Goal: Information Seeking & Learning: Understand process/instructions

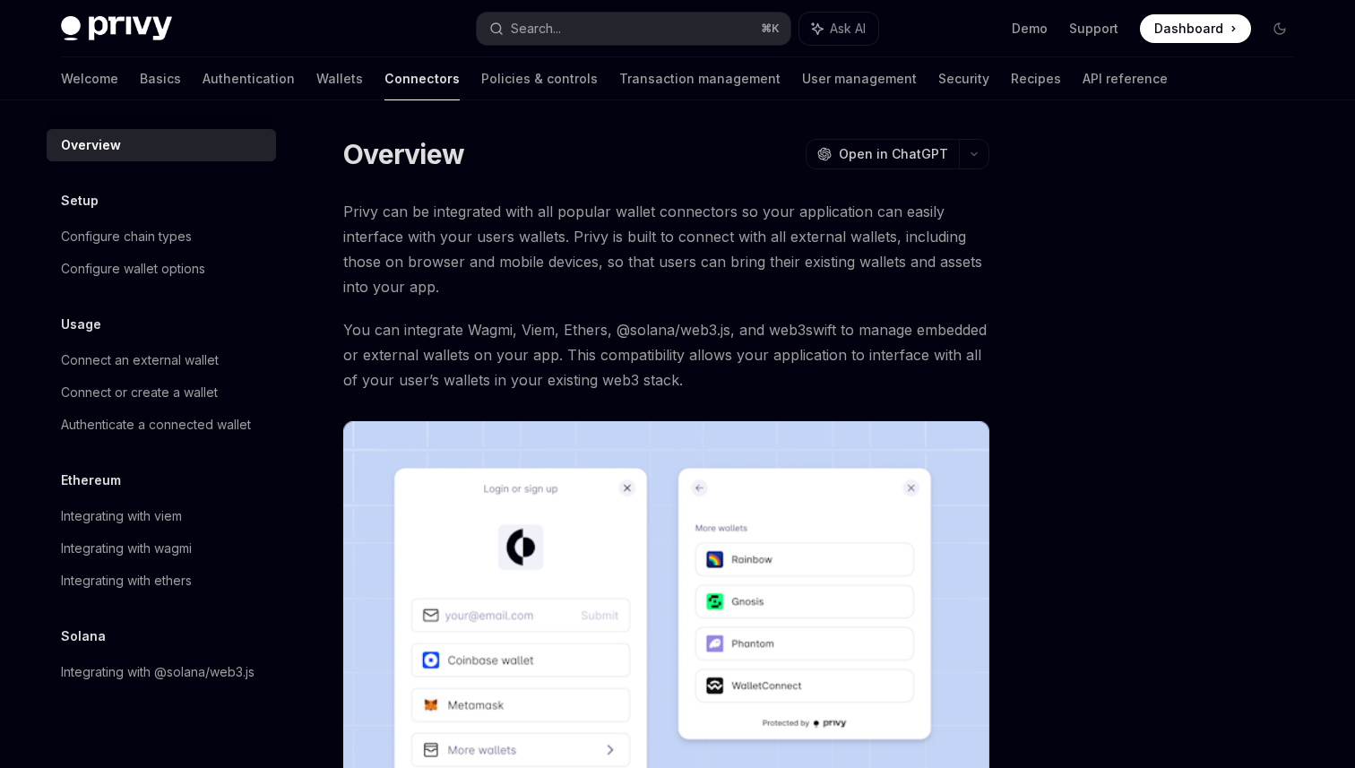
click at [592, 231] on span "Privy can be integrated with all popular wallet connectors so your application …" at bounding box center [666, 249] width 646 height 100
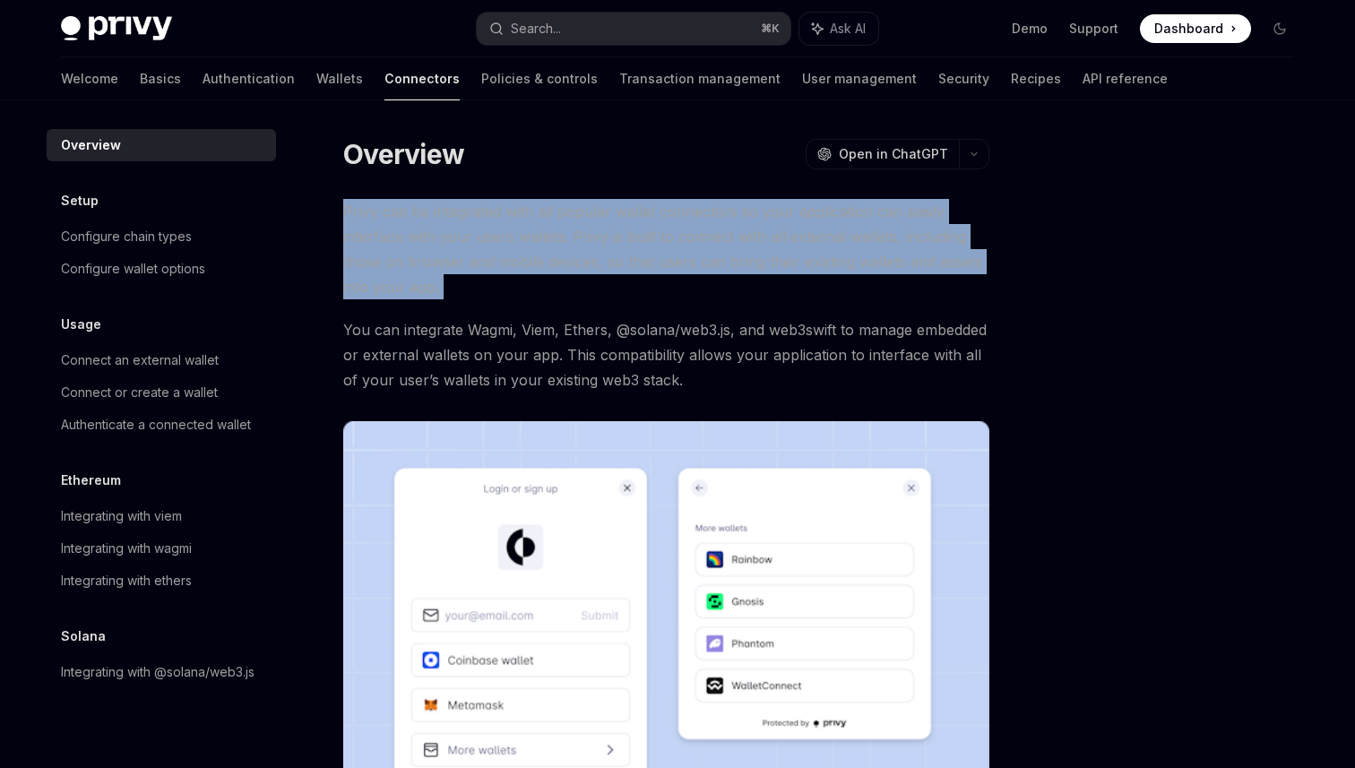
click at [592, 231] on span "Privy can be integrated with all popular wallet connectors so your application …" at bounding box center [666, 249] width 646 height 100
click at [591, 280] on span "Privy can be integrated with all popular wallet connectors so your application …" at bounding box center [666, 249] width 646 height 100
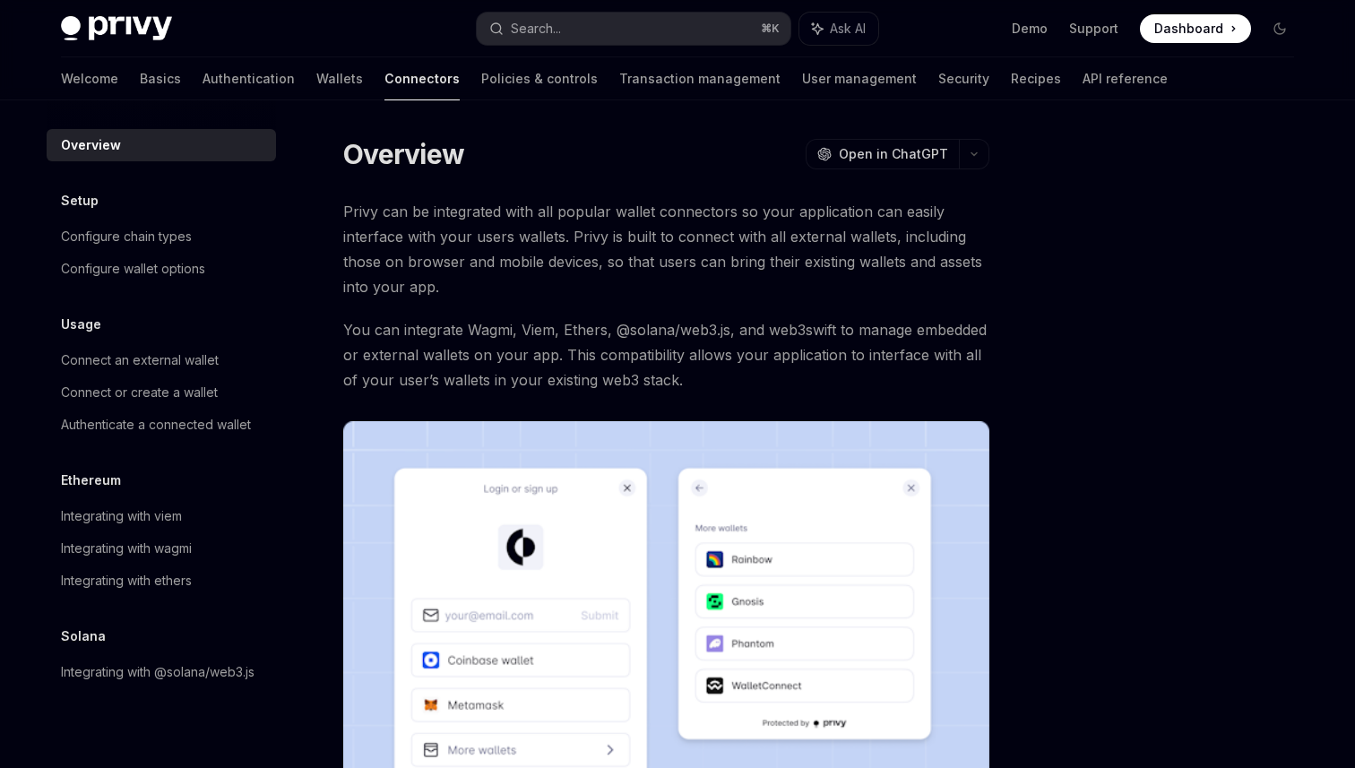
click at [591, 280] on span "Privy can be integrated with all popular wallet connectors so your application …" at bounding box center [666, 249] width 646 height 100
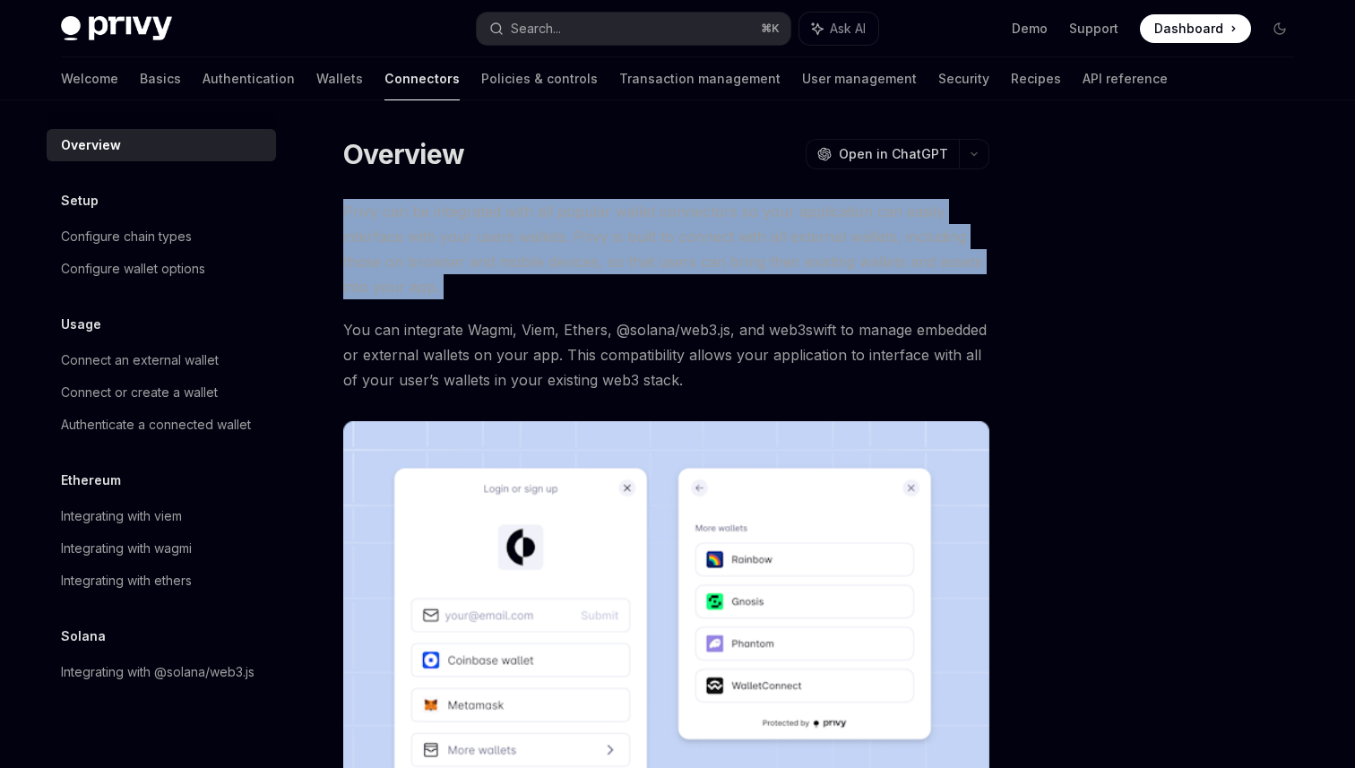
click at [591, 280] on span "Privy can be integrated with all popular wallet connectors so your application …" at bounding box center [666, 249] width 646 height 100
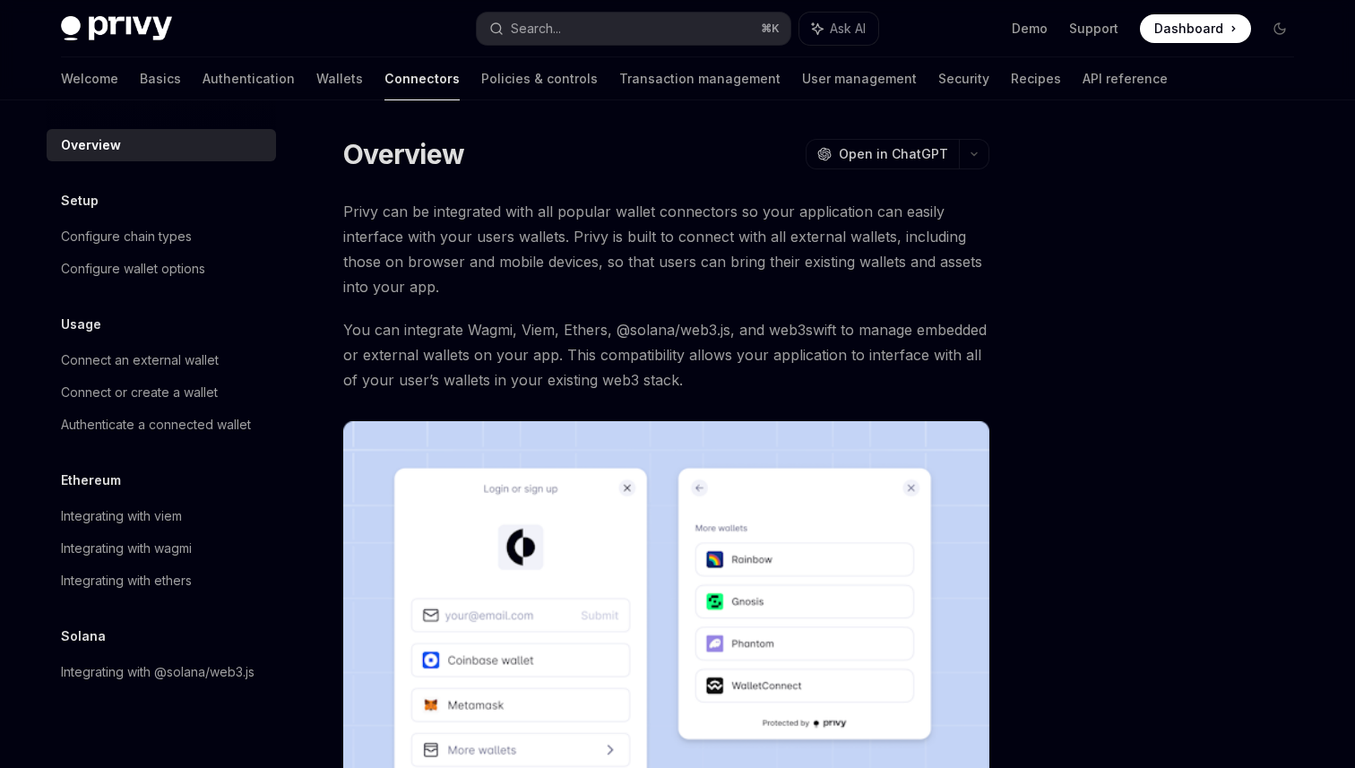
click at [590, 331] on span "You can integrate Wagmi, Viem, Ethers, @solana/web3.js, and web3swift to manage…" at bounding box center [666, 354] width 646 height 75
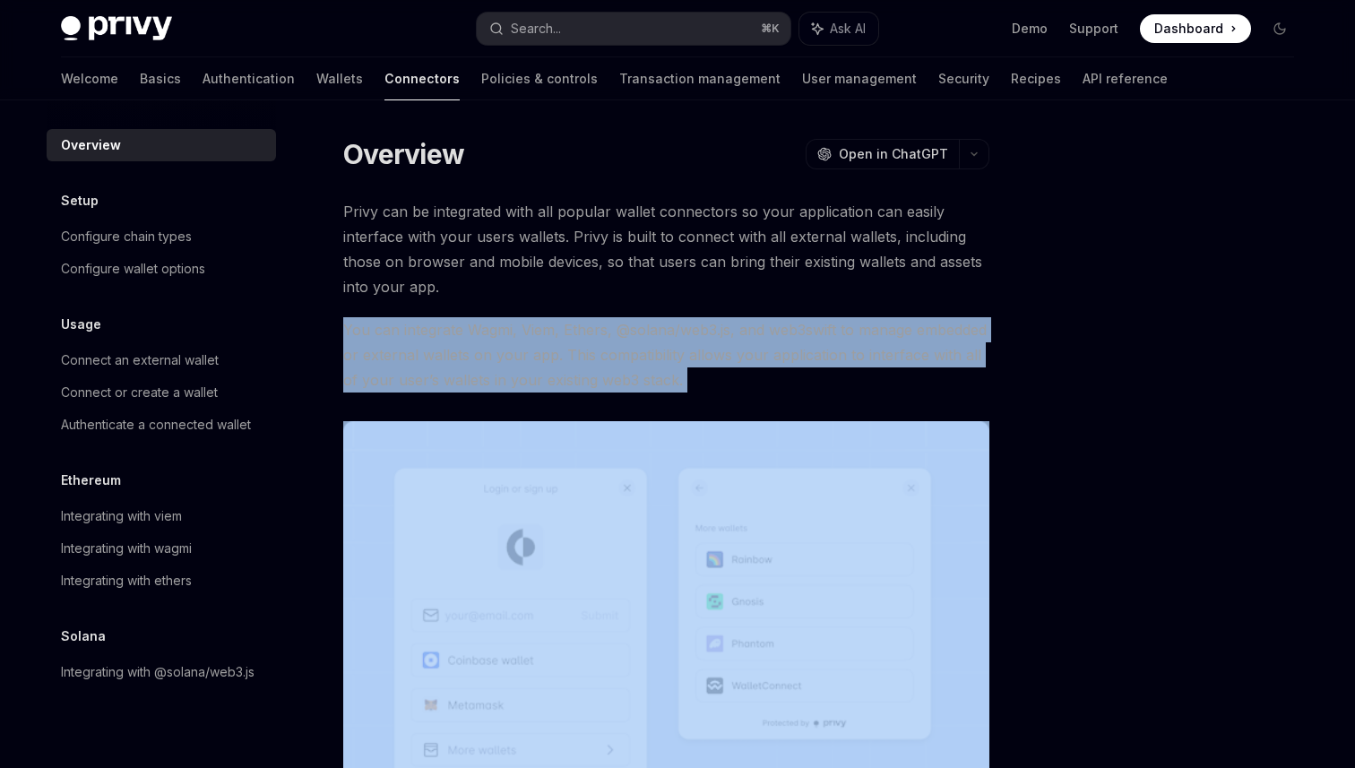
click at [590, 331] on span "You can integrate Wagmi, Viem, Ethers, @solana/web3.js, and web3swift to manage…" at bounding box center [666, 354] width 646 height 75
click at [164, 238] on div "Configure chain types" at bounding box center [126, 237] width 131 height 22
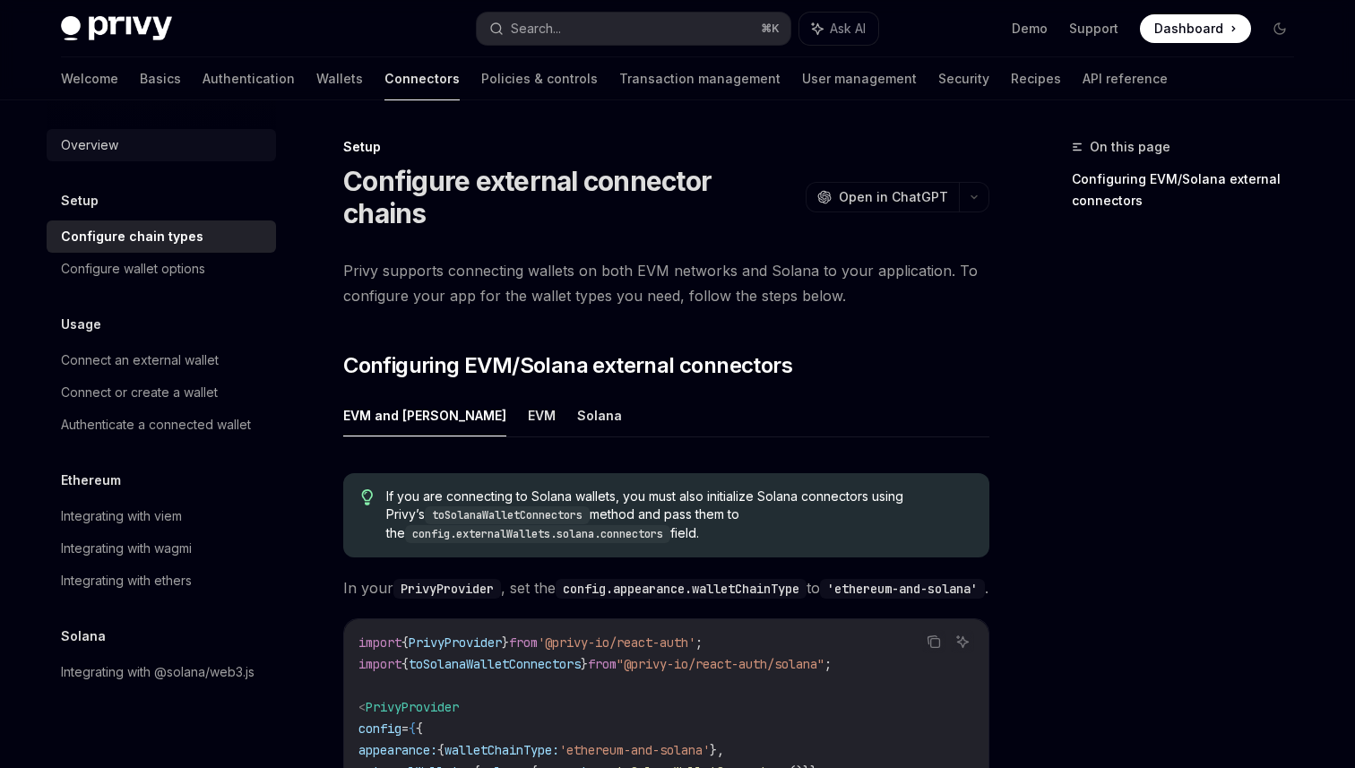
click at [147, 150] on div "Overview" at bounding box center [163, 145] width 204 height 22
type textarea "*"
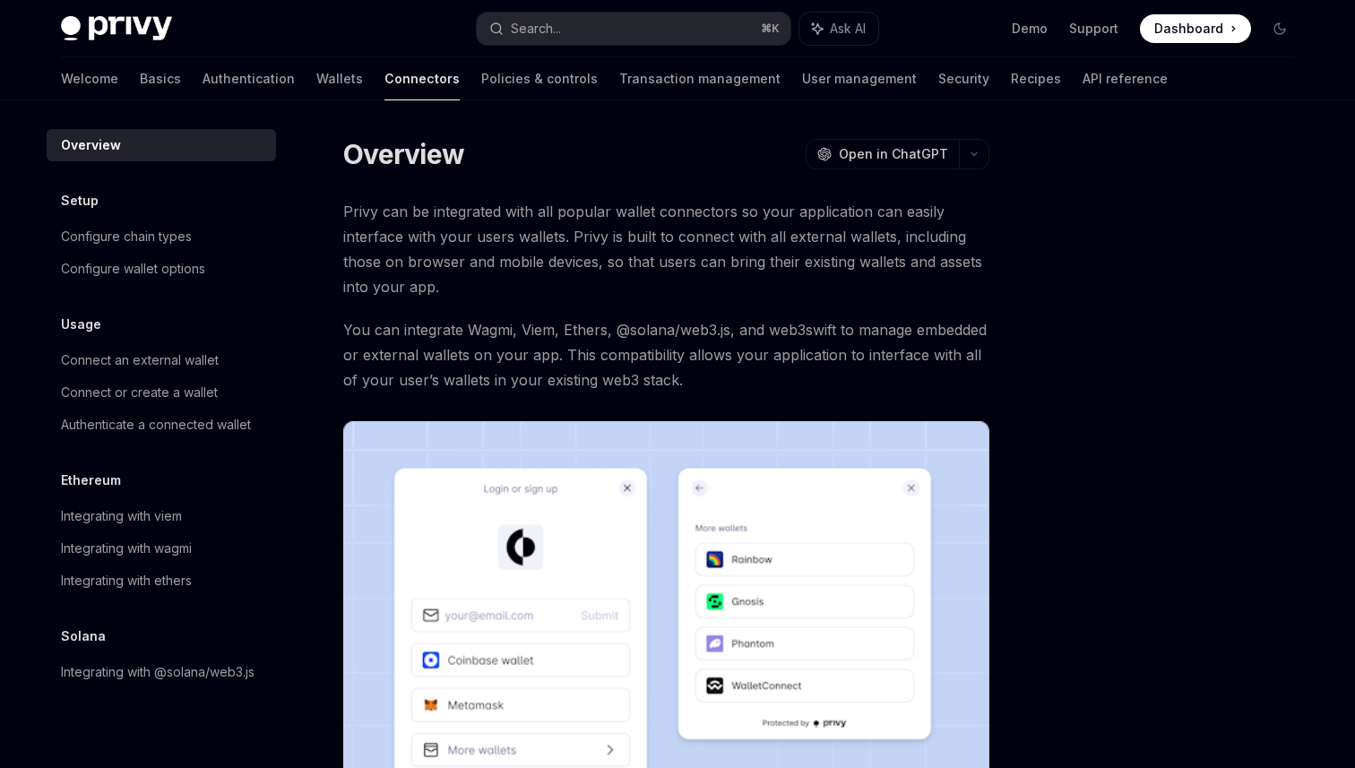
click at [1181, 30] on span "Dashboard" at bounding box center [1188, 29] width 69 height 18
